Goal: Task Accomplishment & Management: Manage account settings

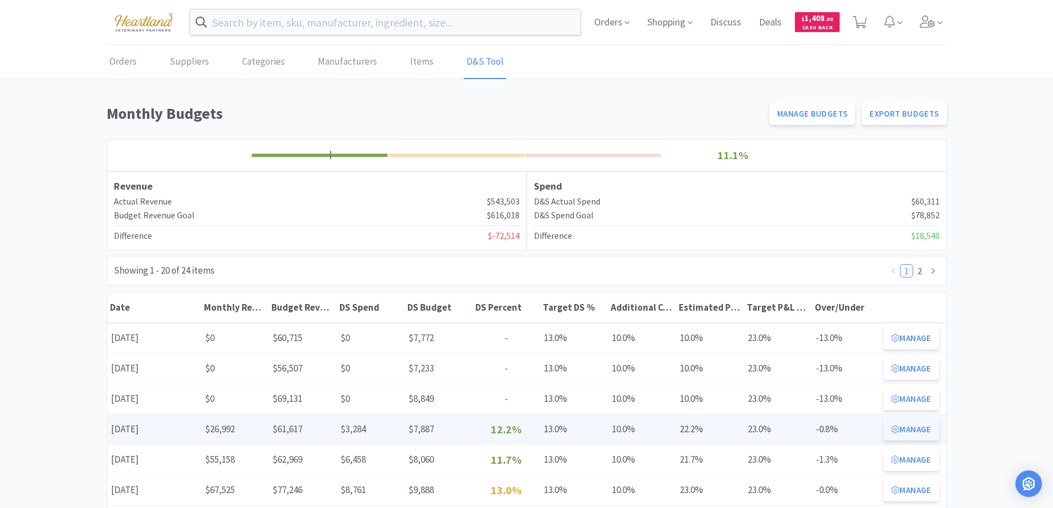
click at [918, 429] on button "Manage" at bounding box center [910, 429] width 55 height 22
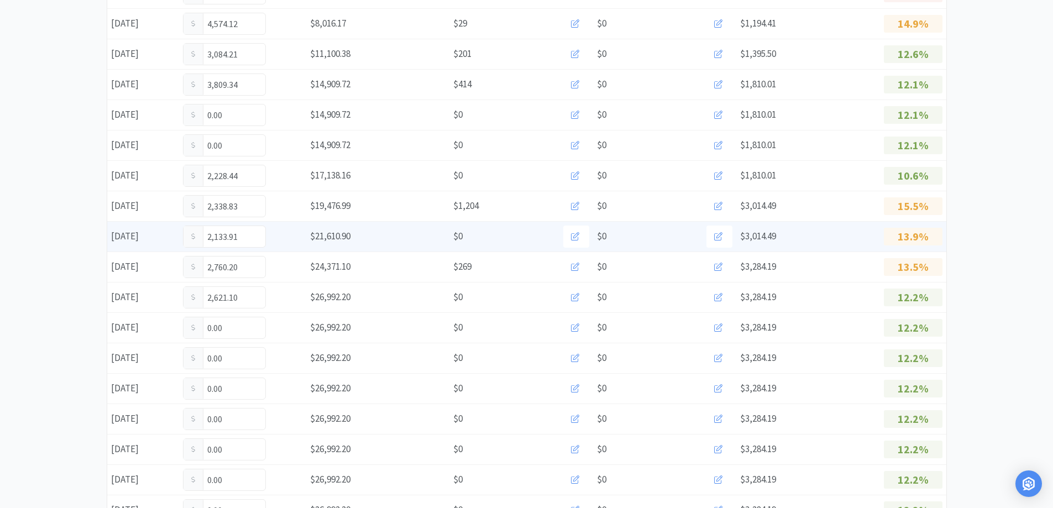
scroll to position [332, 0]
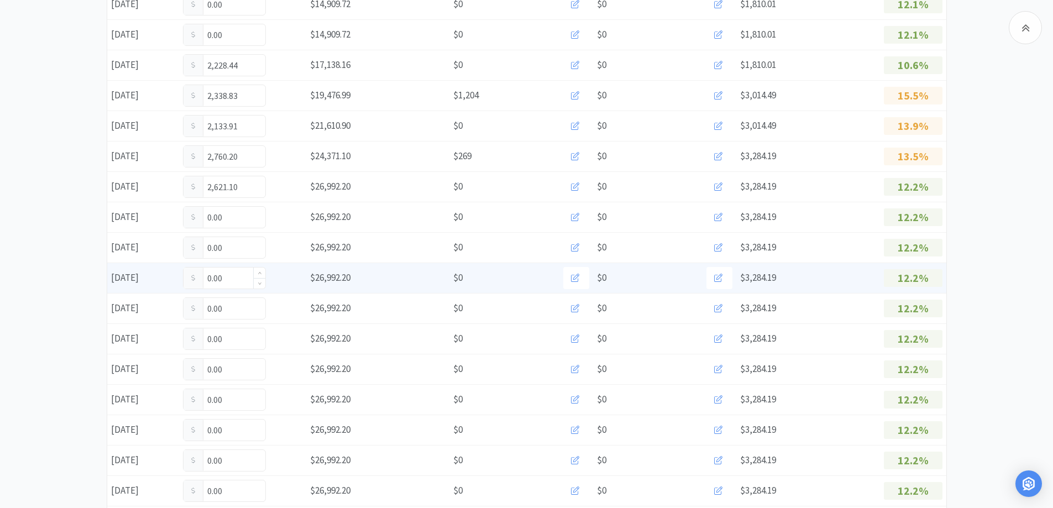
click at [228, 275] on input "0.00" at bounding box center [225, 278] width 82 height 21
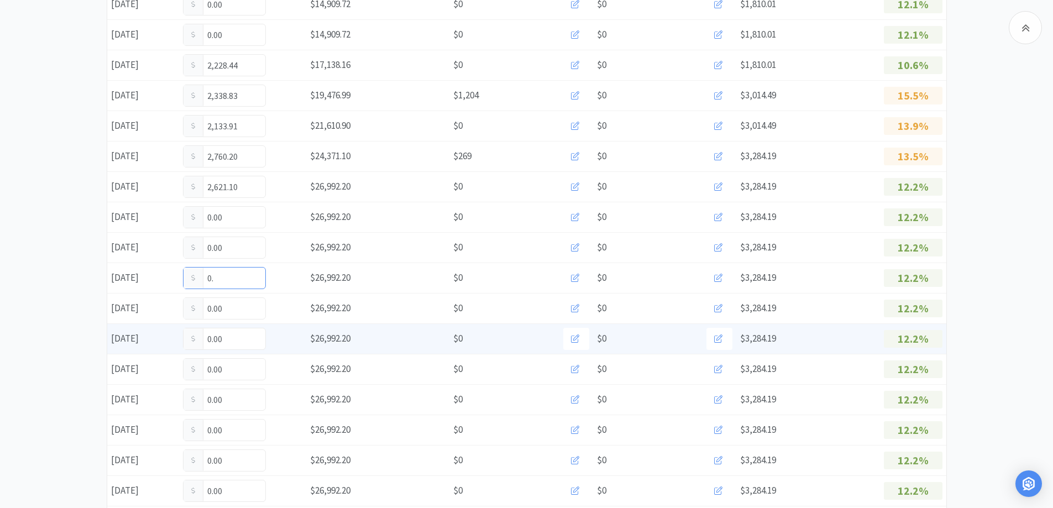
type input "0"
type input "302.00"
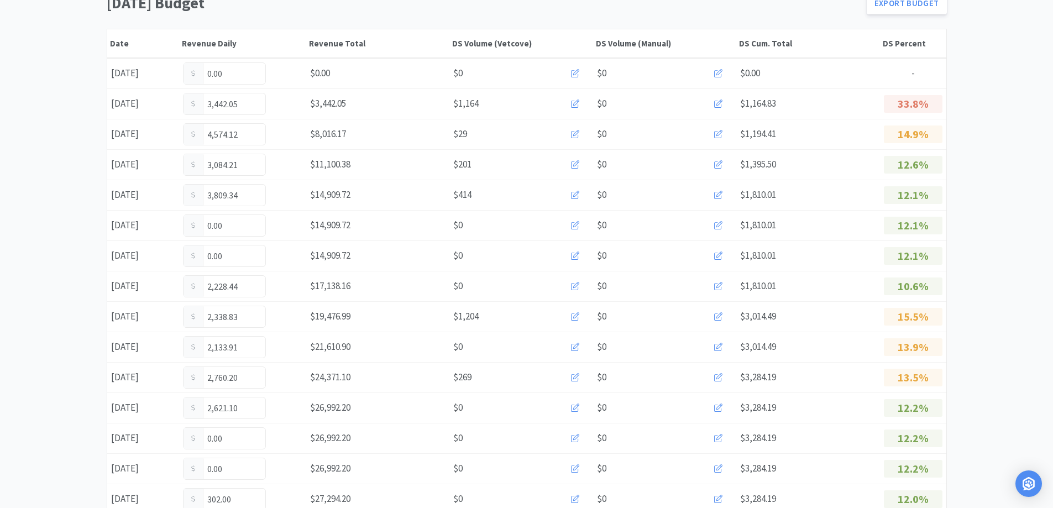
scroll to position [0, 0]
